Goal: Task Accomplishment & Management: Manage account settings

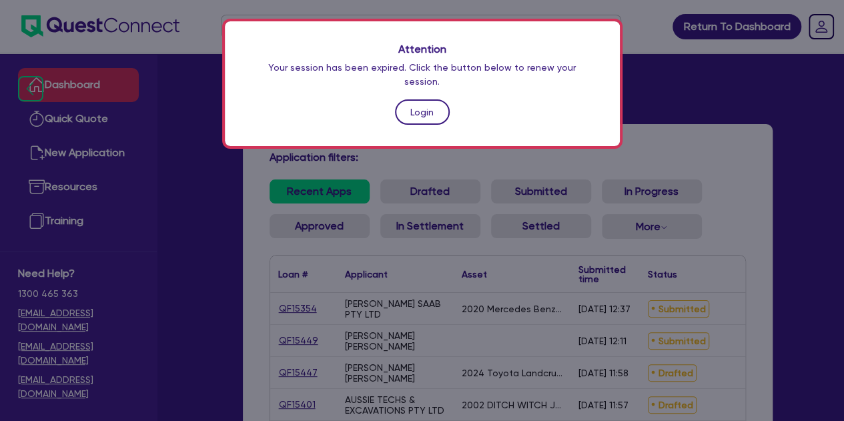
click at [423, 100] on link "Login" at bounding box center [422, 111] width 55 height 25
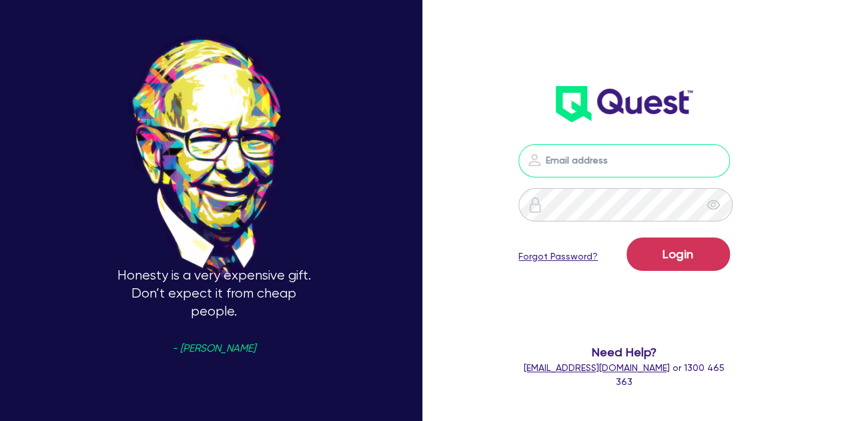
type input "[PERSON_NAME][EMAIL_ADDRESS][PERSON_NAME][DOMAIN_NAME]"
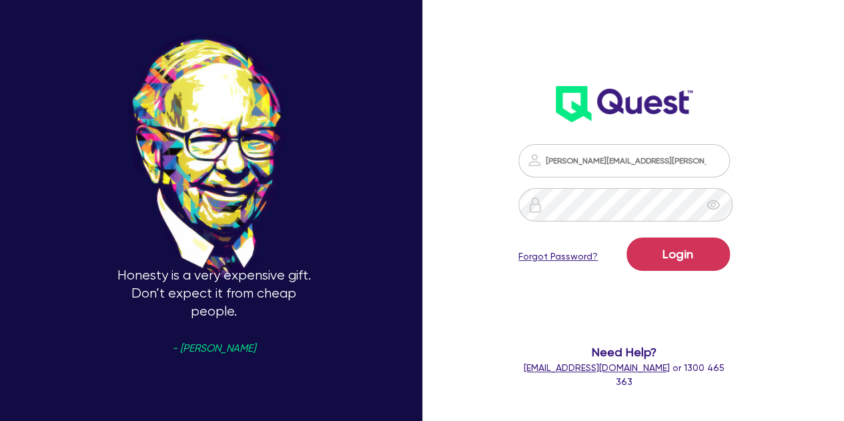
click at [723, 322] on form "[PERSON_NAME][EMAIL_ADDRESS][PERSON_NAME][DOMAIN_NAME] Login Forgot Password? N…" at bounding box center [623, 266] width 211 height 245
click at [774, 300] on div "[PERSON_NAME][EMAIL_ADDRESS][PERSON_NAME][DOMAIN_NAME] Login Forgot Password? N…" at bounding box center [636, 210] width 282 height 561
click at [758, 245] on div "[PERSON_NAME][EMAIL_ADDRESS][PERSON_NAME][DOMAIN_NAME] Login Forgot Password? N…" at bounding box center [636, 210] width 282 height 561
click at [768, 262] on div "[PERSON_NAME][EMAIL_ADDRESS][PERSON_NAME][DOMAIN_NAME] Login Forgot Password? N…" at bounding box center [636, 210] width 282 height 561
click at [703, 251] on button "Login" at bounding box center [677, 253] width 103 height 33
